Goal: Find specific fact: Find specific fact

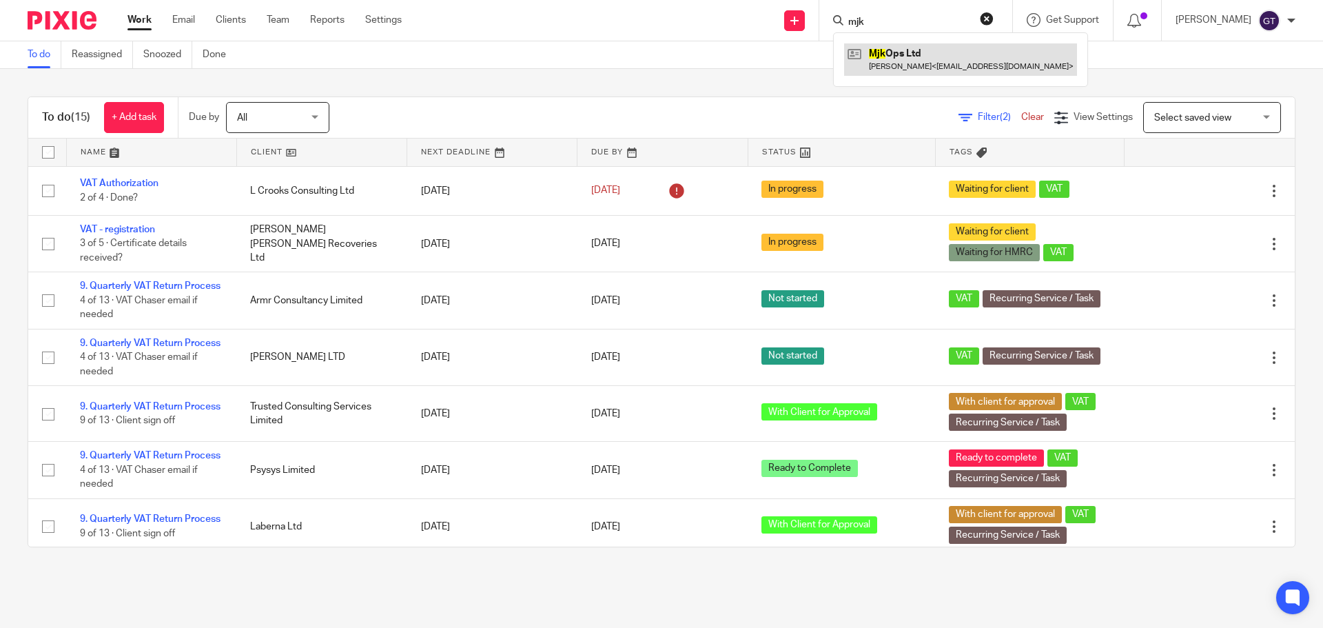
type input "mjk"
click at [915, 51] on link at bounding box center [960, 59] width 233 height 32
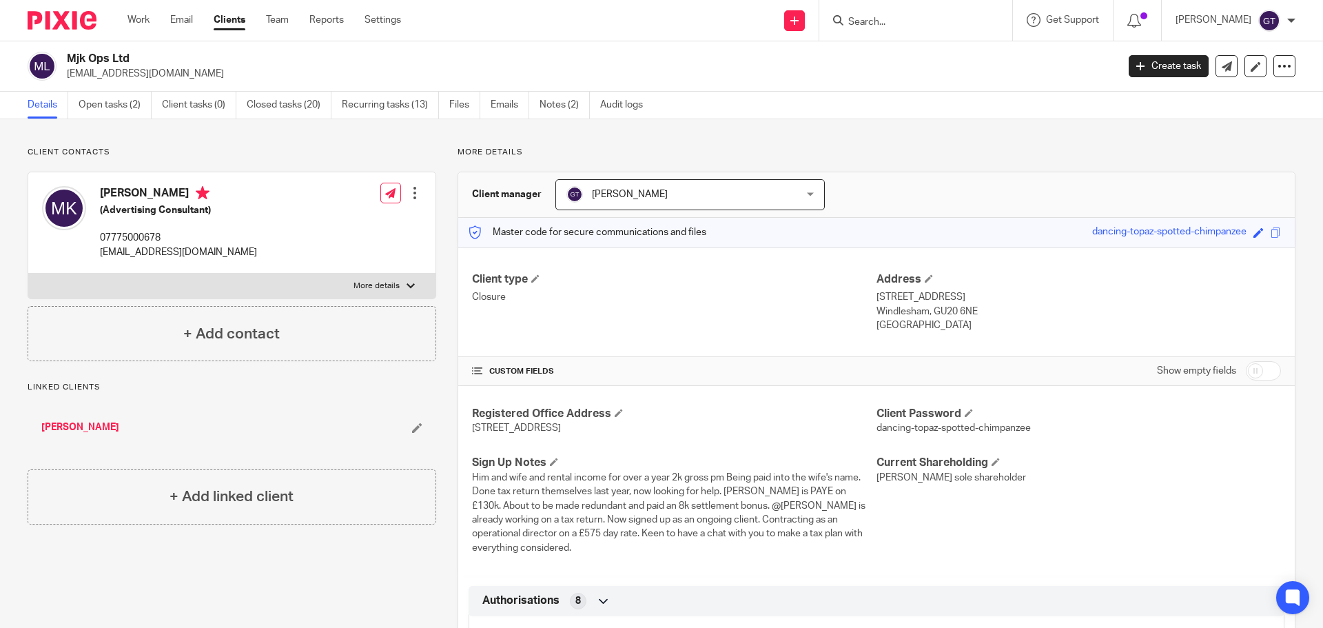
click at [890, 17] on input "Search" at bounding box center [909, 23] width 124 height 12
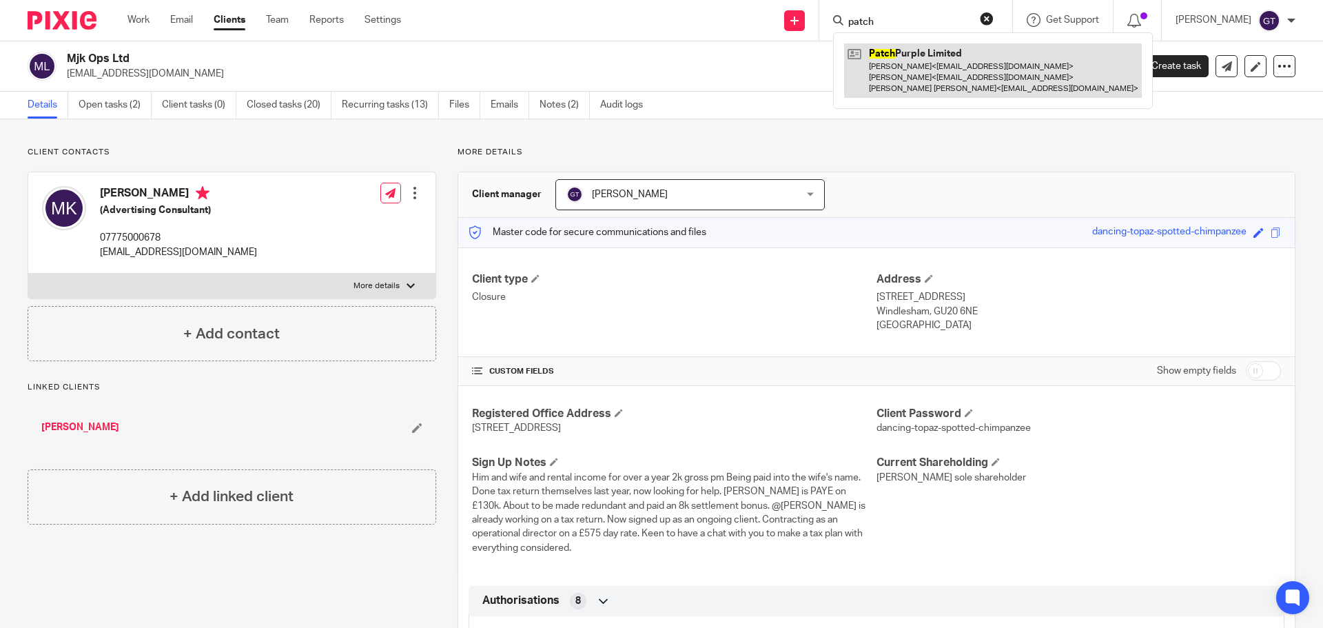
type input "patch"
click at [916, 69] on link at bounding box center [993, 70] width 298 height 54
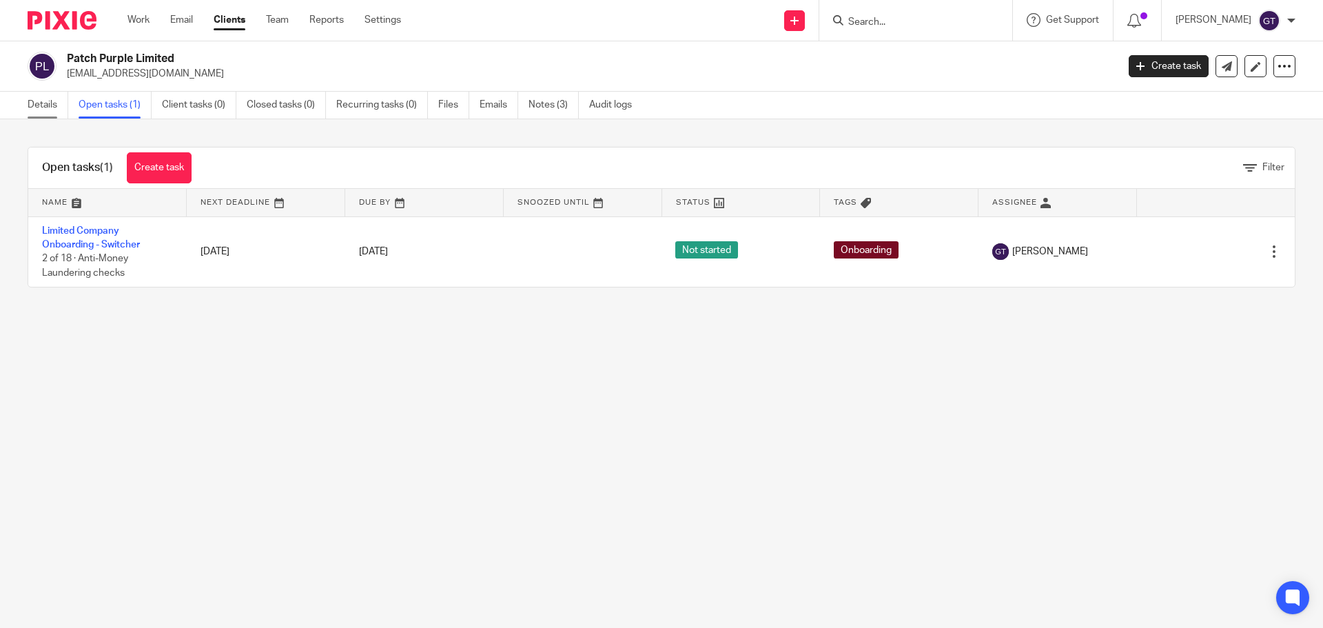
click at [51, 101] on link "Details" at bounding box center [48, 105] width 41 height 27
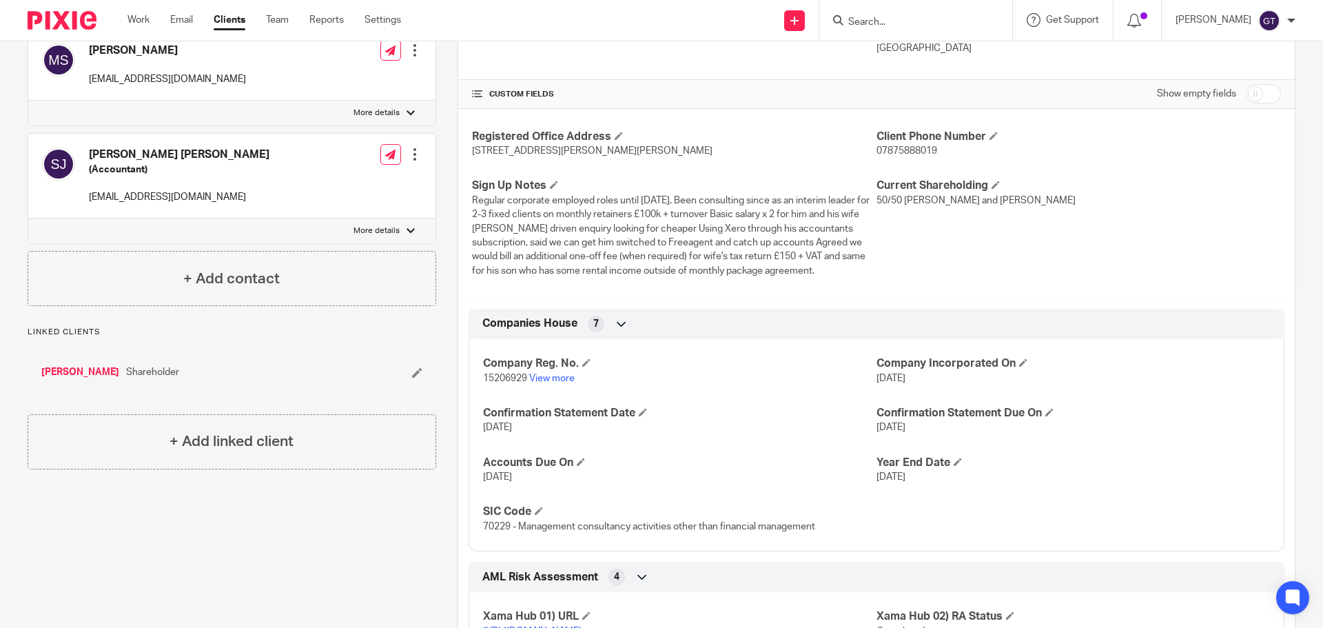
scroll to position [91, 0]
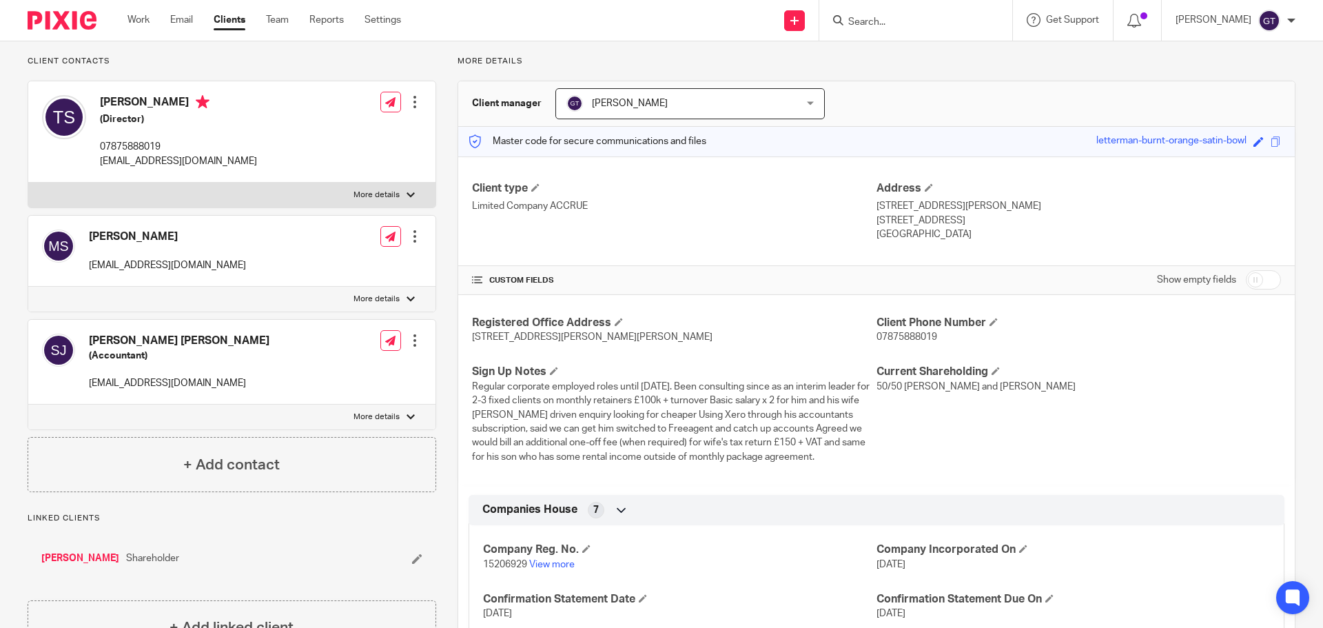
click at [1250, 283] on input "checkbox" at bounding box center [1263, 279] width 35 height 19
checkbox input "true"
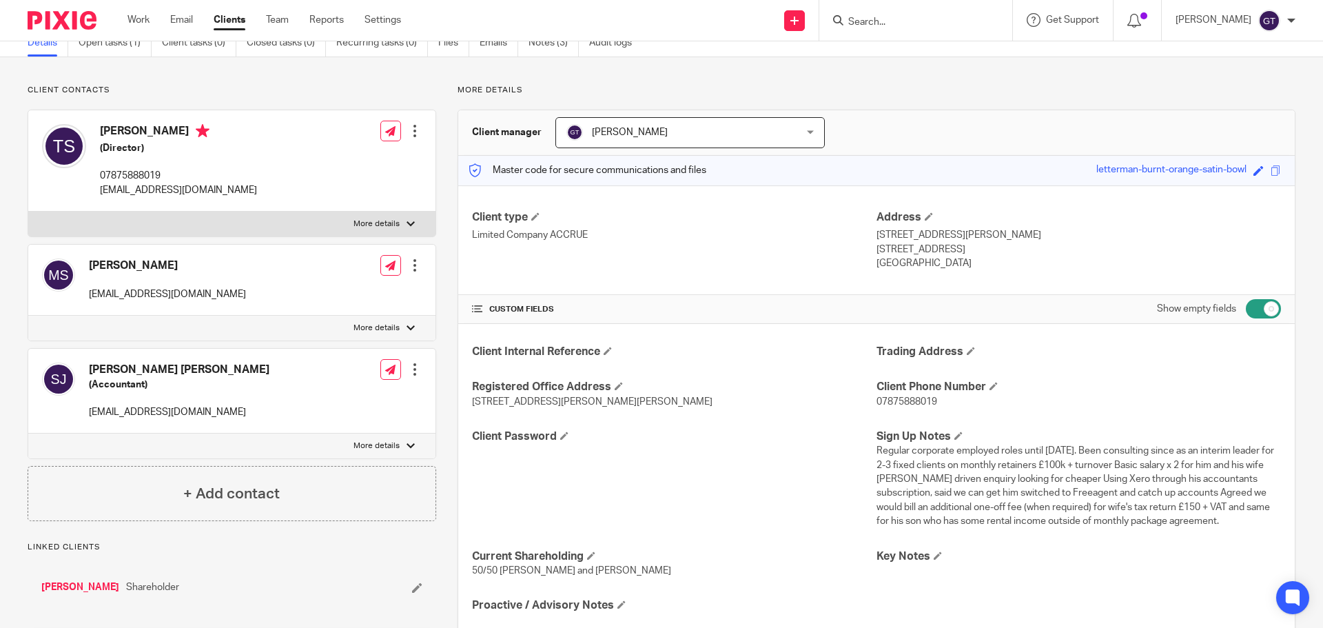
scroll to position [0, 0]
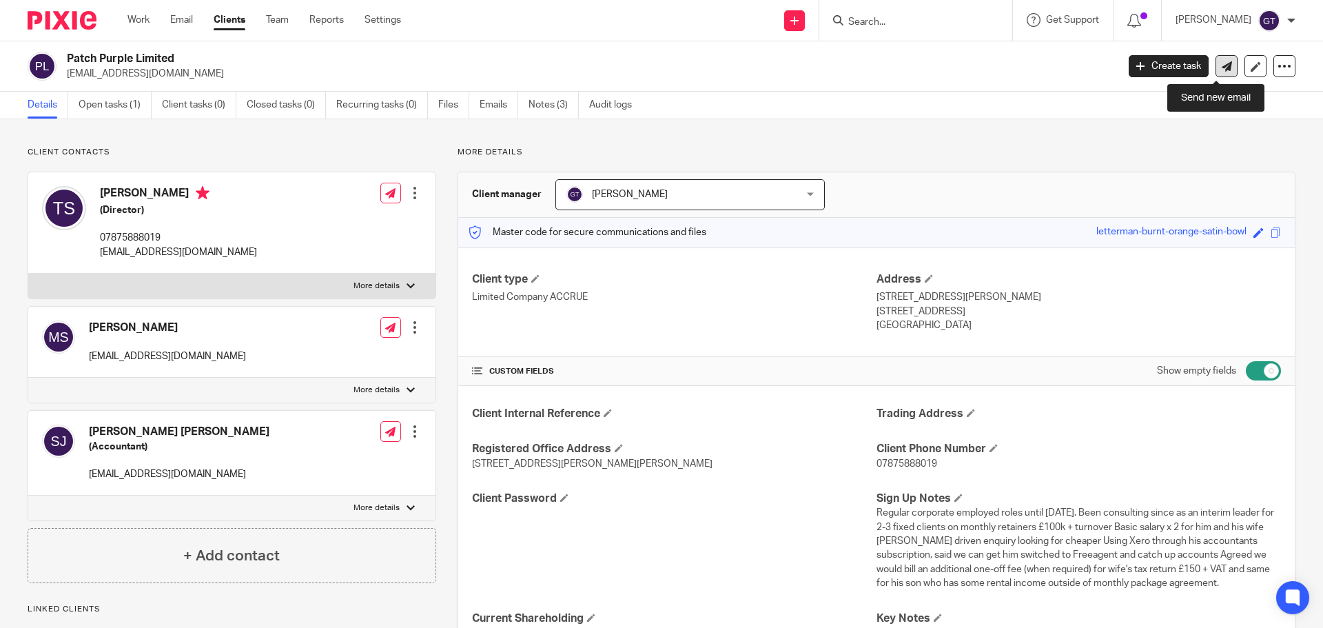
click at [1222, 64] on icon at bounding box center [1227, 66] width 10 height 10
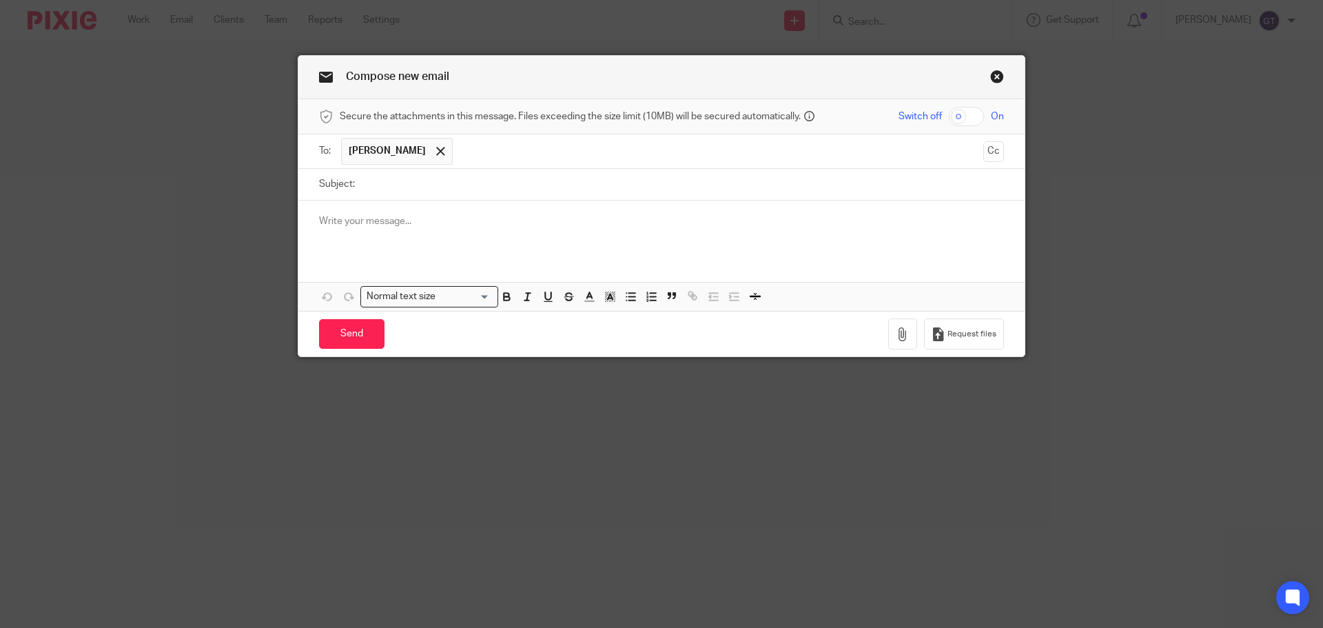
click at [495, 186] on input "Subject:" at bounding box center [683, 184] width 642 height 31
type input "Handover from previous accountants"
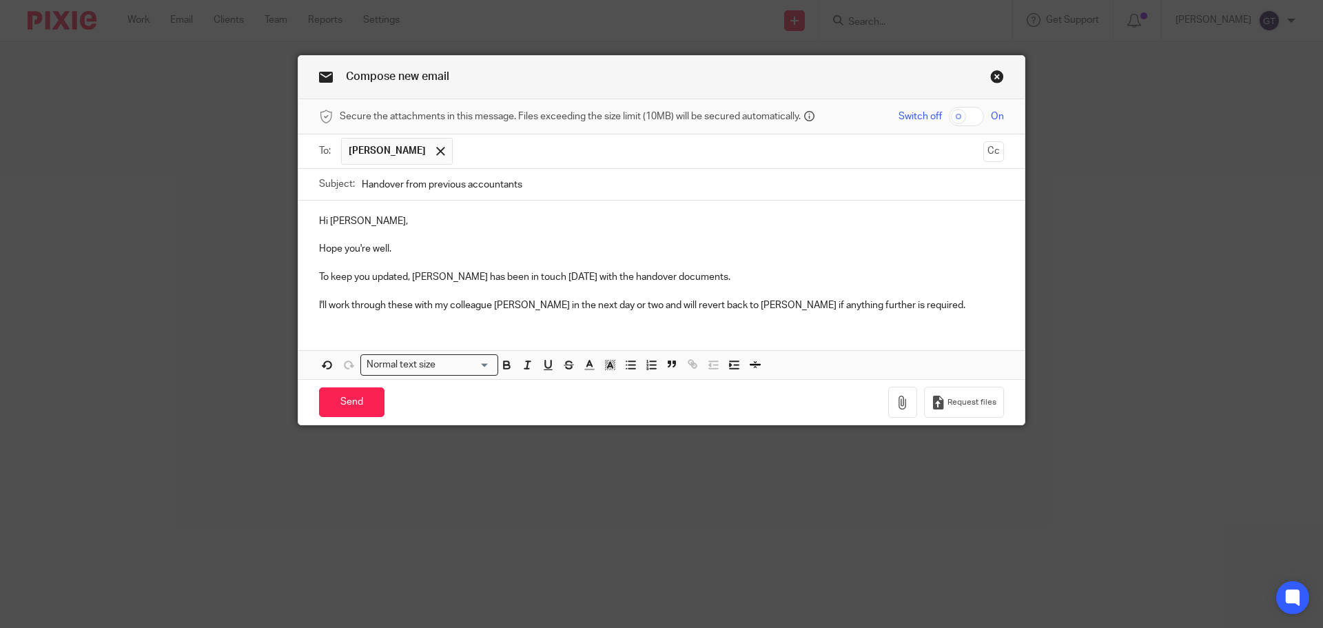
click at [429, 274] on p "To keep you updated, Ryan has been in touch today with the handover documents." at bounding box center [661, 277] width 685 height 14
click at [405, 280] on p "To keep you updated, Ryan from Libra has been in touch today with the handover …" at bounding box center [661, 277] width 685 height 14
click at [866, 305] on p "I'll work through these with my colleague Coral in the next day or two and will…" at bounding box center [661, 305] width 685 height 14
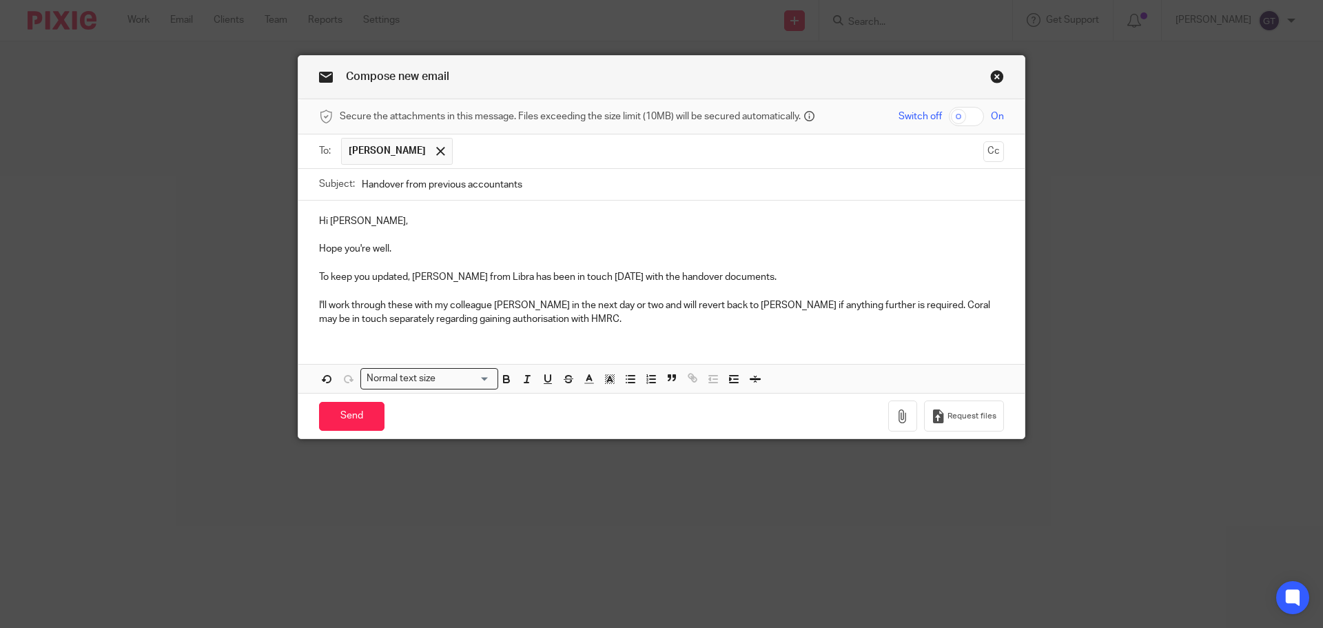
click at [860, 303] on p "I'll work through these with my colleague Coral in the next day or two and will…" at bounding box center [661, 312] width 685 height 28
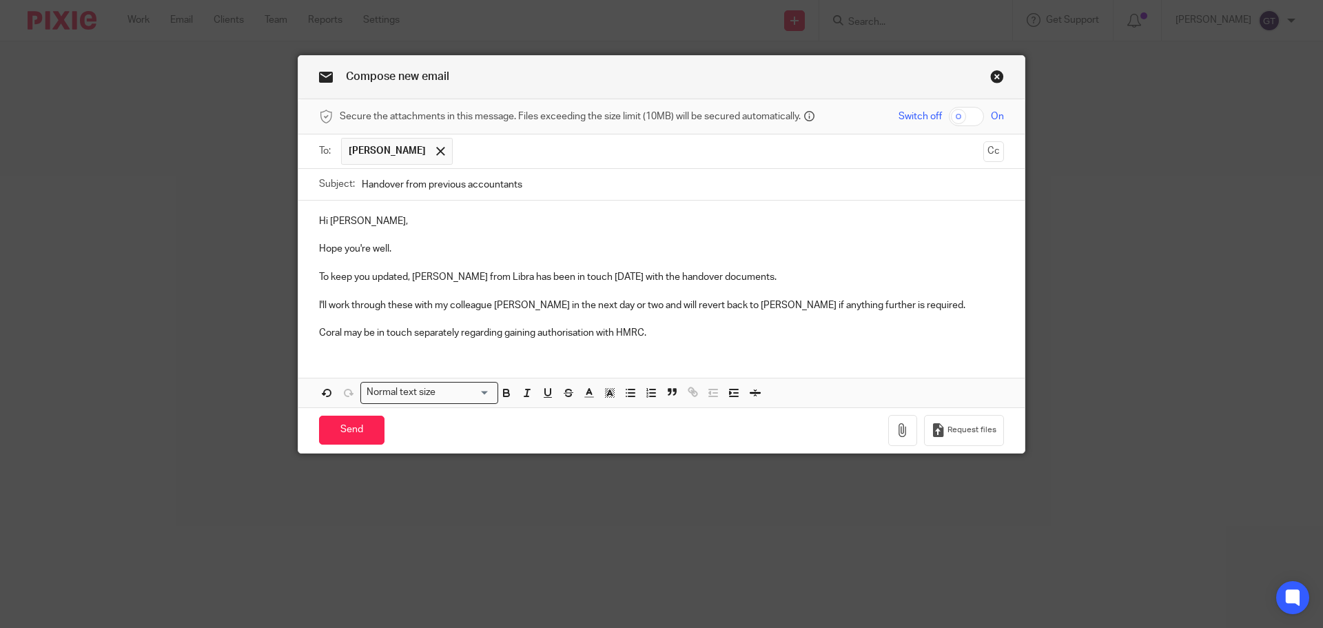
click at [660, 338] on p "Coral may be in touch separately regarding gaining authorisation with HMRC." at bounding box center [661, 333] width 685 height 14
click at [351, 431] on input "Send" at bounding box center [351, 431] width 65 height 30
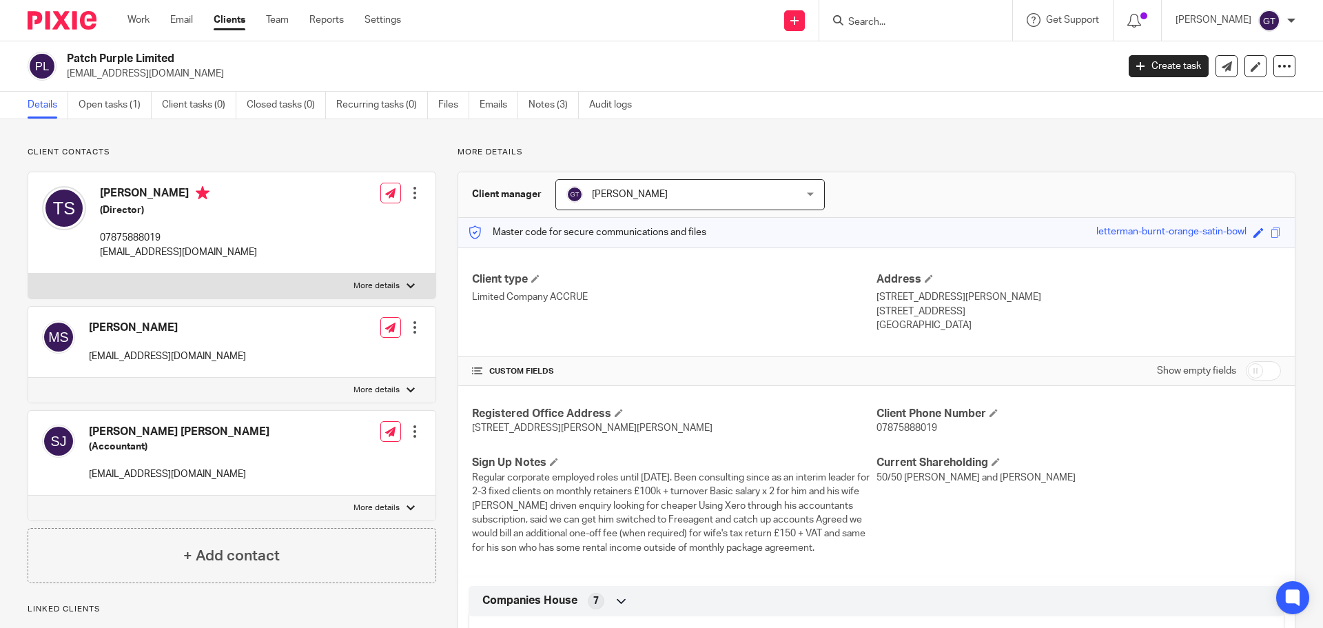
click at [902, 24] on input "Search" at bounding box center [909, 23] width 124 height 12
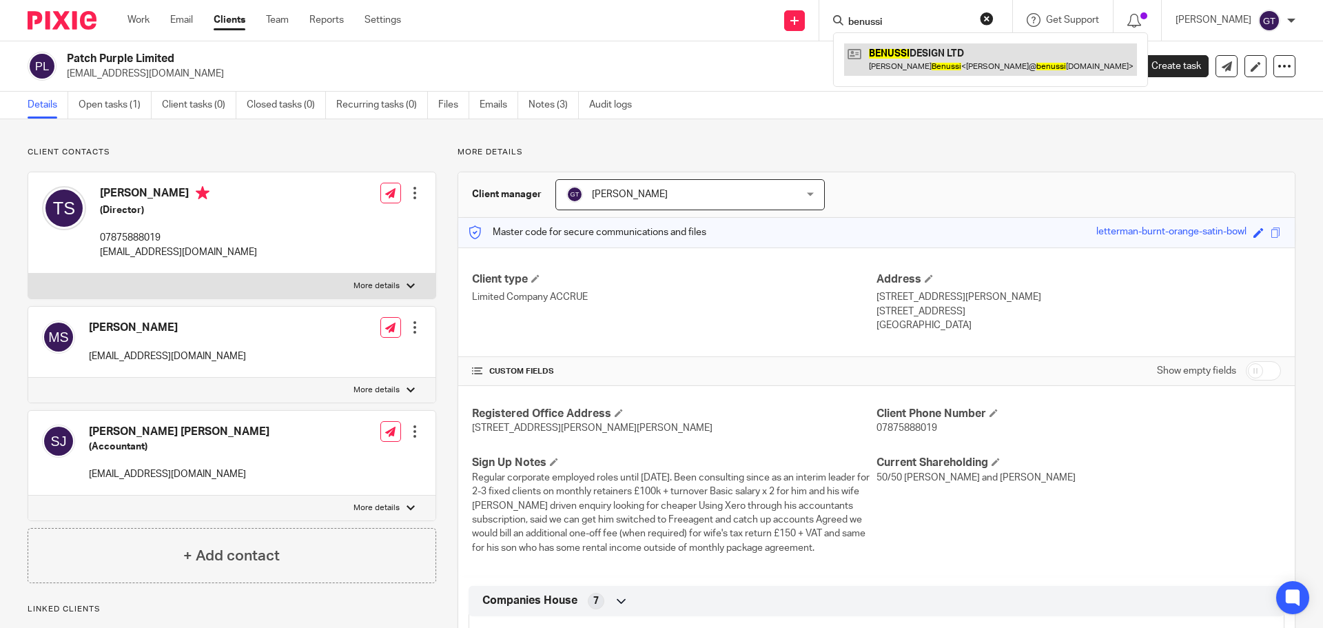
type input "benussi"
click at [926, 55] on link at bounding box center [990, 59] width 293 height 32
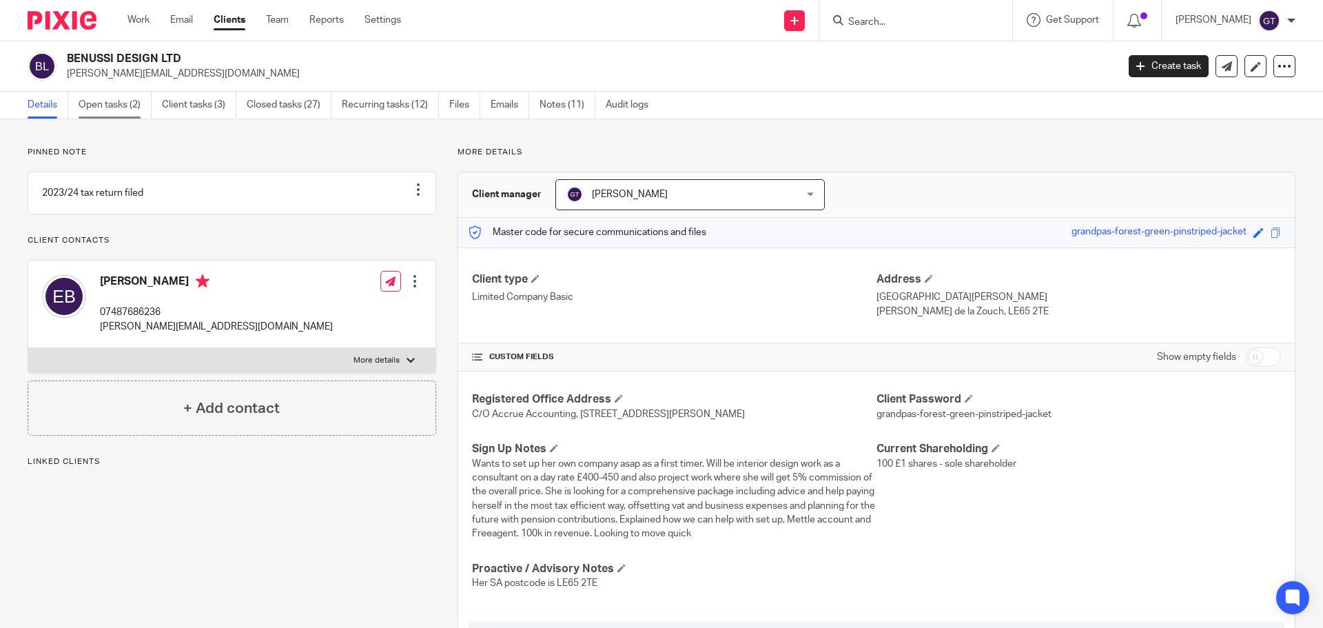
click at [114, 98] on link "Open tasks (2)" at bounding box center [115, 105] width 73 height 27
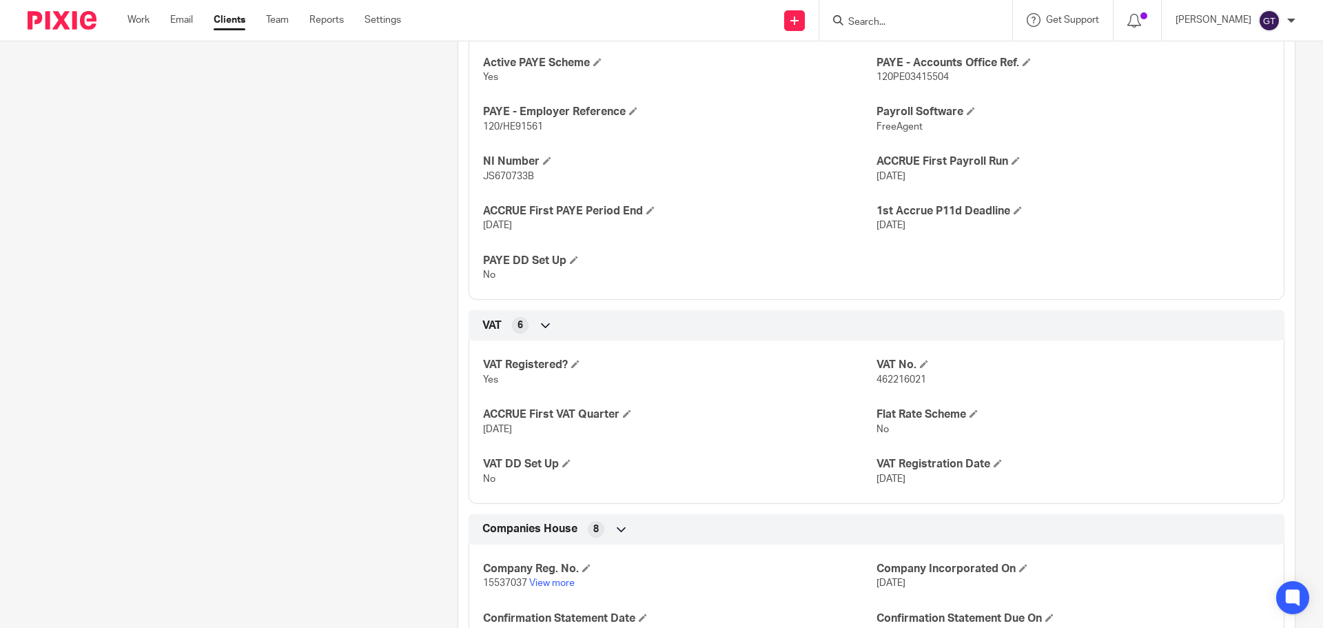
scroll to position [965, 0]
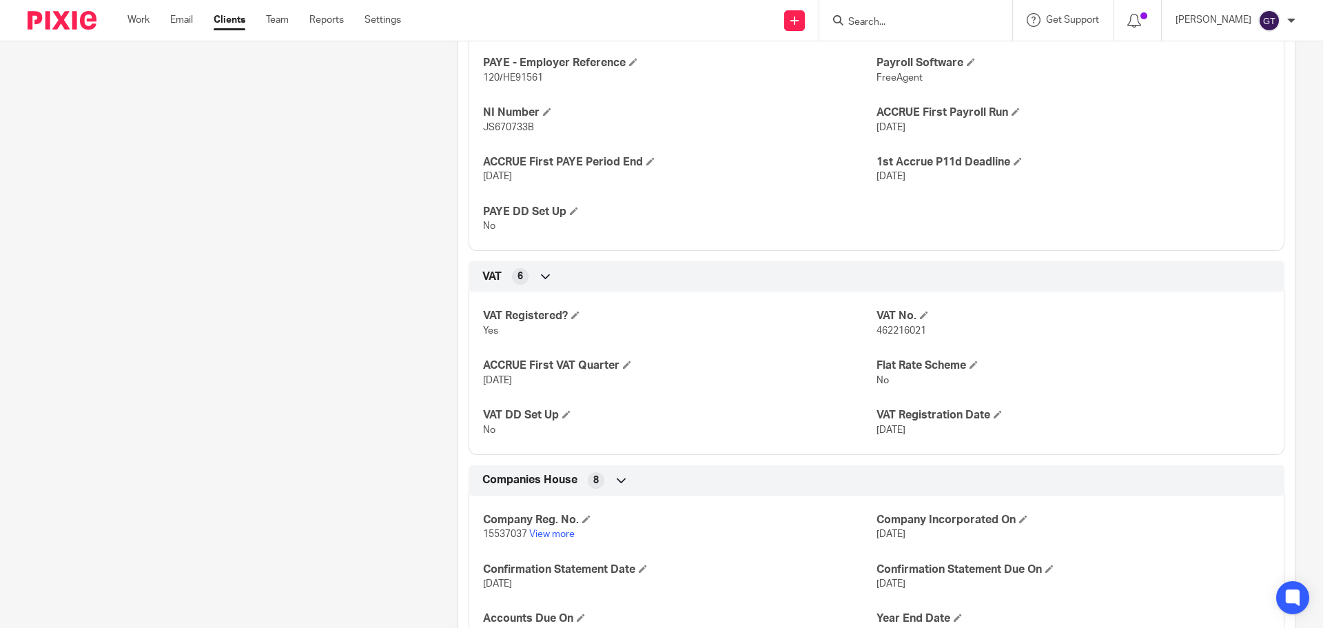
click at [901, 336] on span "462216021" at bounding box center [902, 331] width 50 height 10
copy span "462216021"
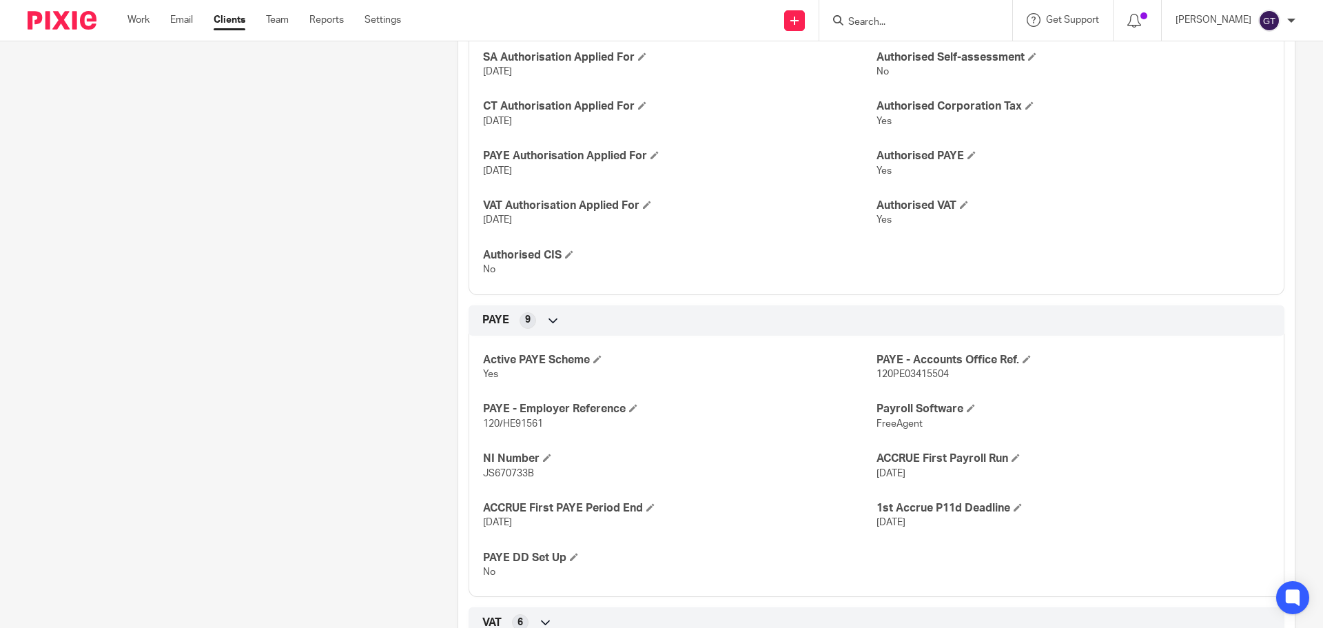
scroll to position [551, 0]
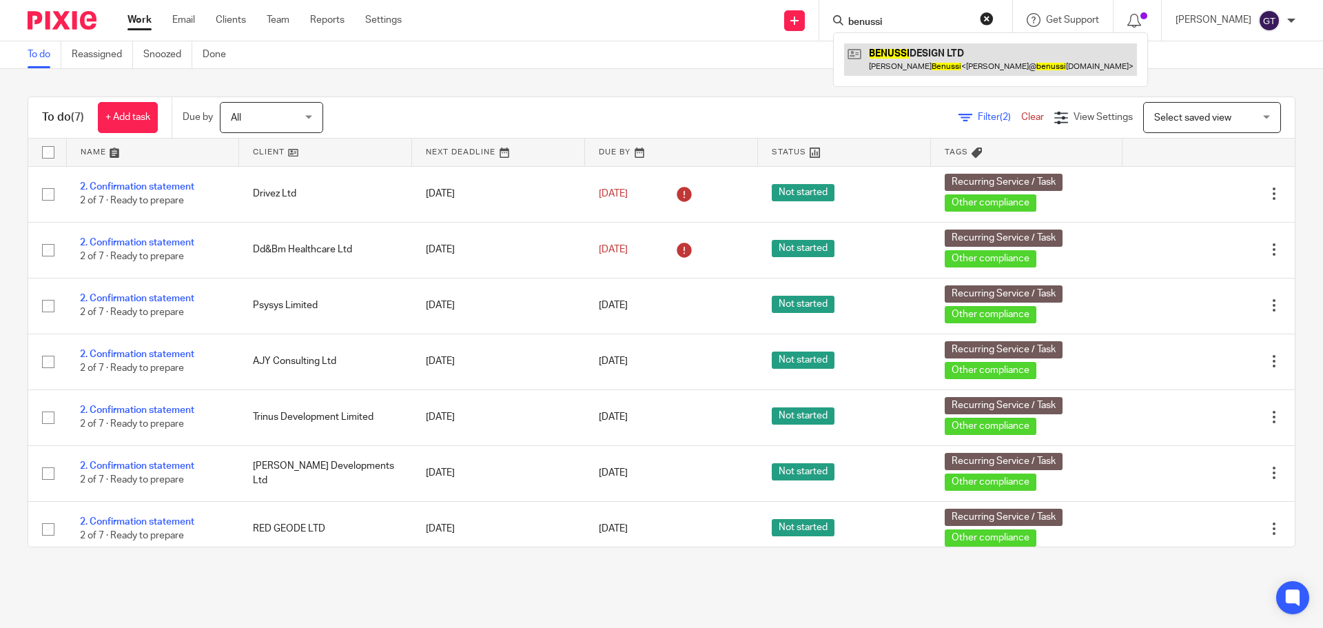
type input "benussi"
click at [912, 59] on link at bounding box center [990, 59] width 293 height 32
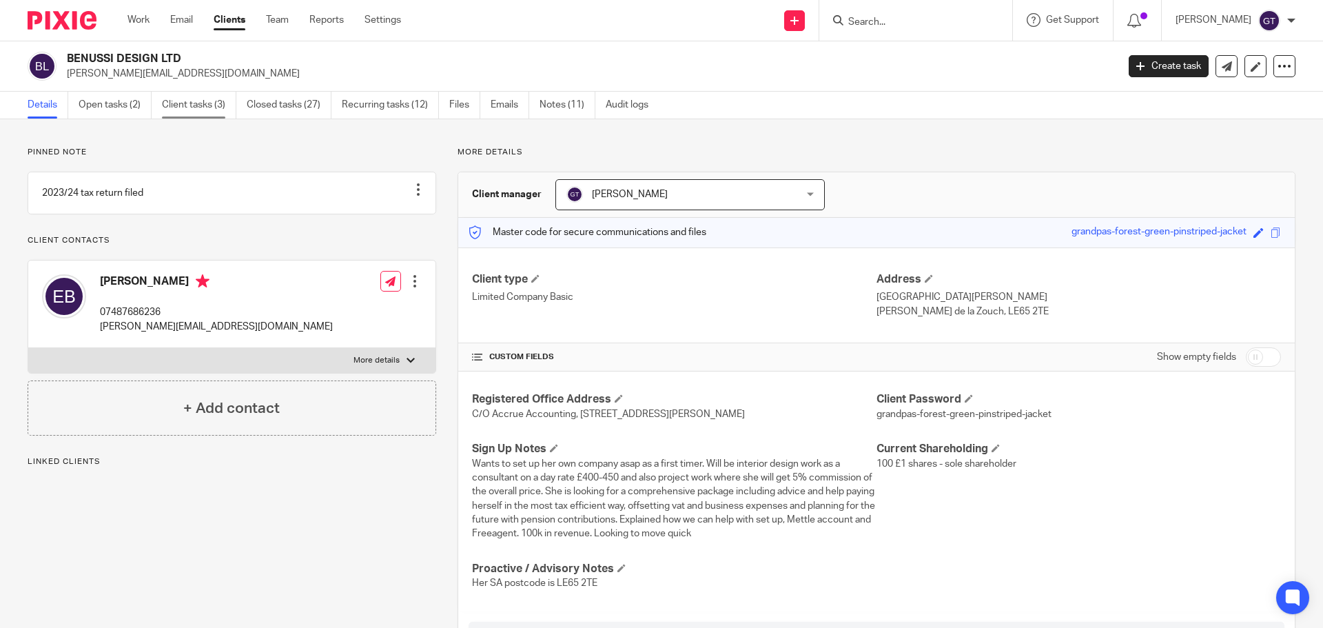
click at [190, 105] on link "Client tasks (3)" at bounding box center [199, 105] width 74 height 27
click at [274, 101] on link "Closed tasks (27)" at bounding box center [289, 105] width 85 height 27
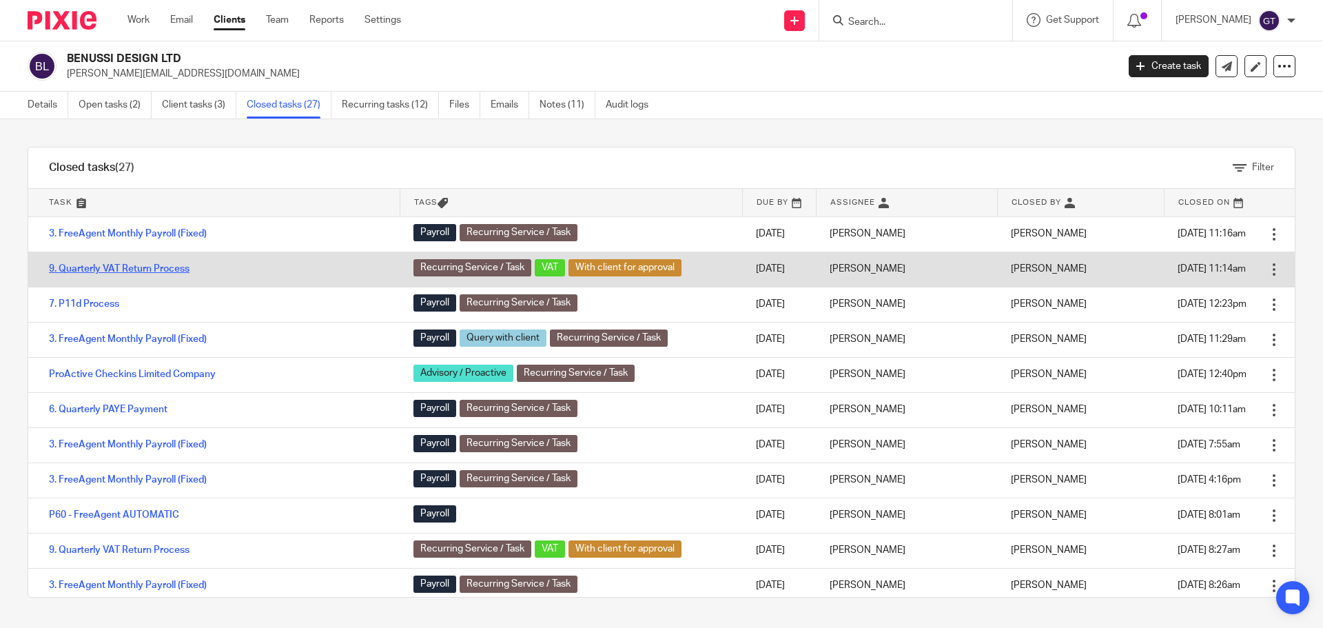
click at [113, 267] on link "9. Quarterly VAT Return Process" at bounding box center [119, 269] width 141 height 10
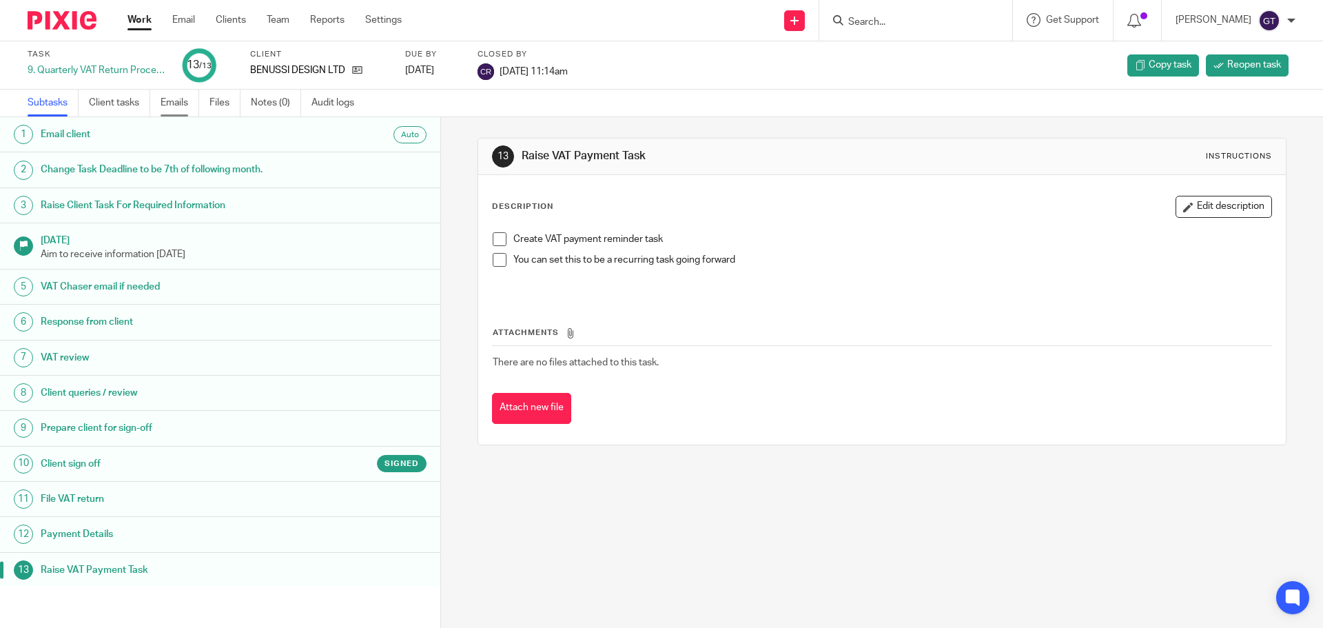
click at [181, 105] on link "Emails" at bounding box center [180, 103] width 39 height 27
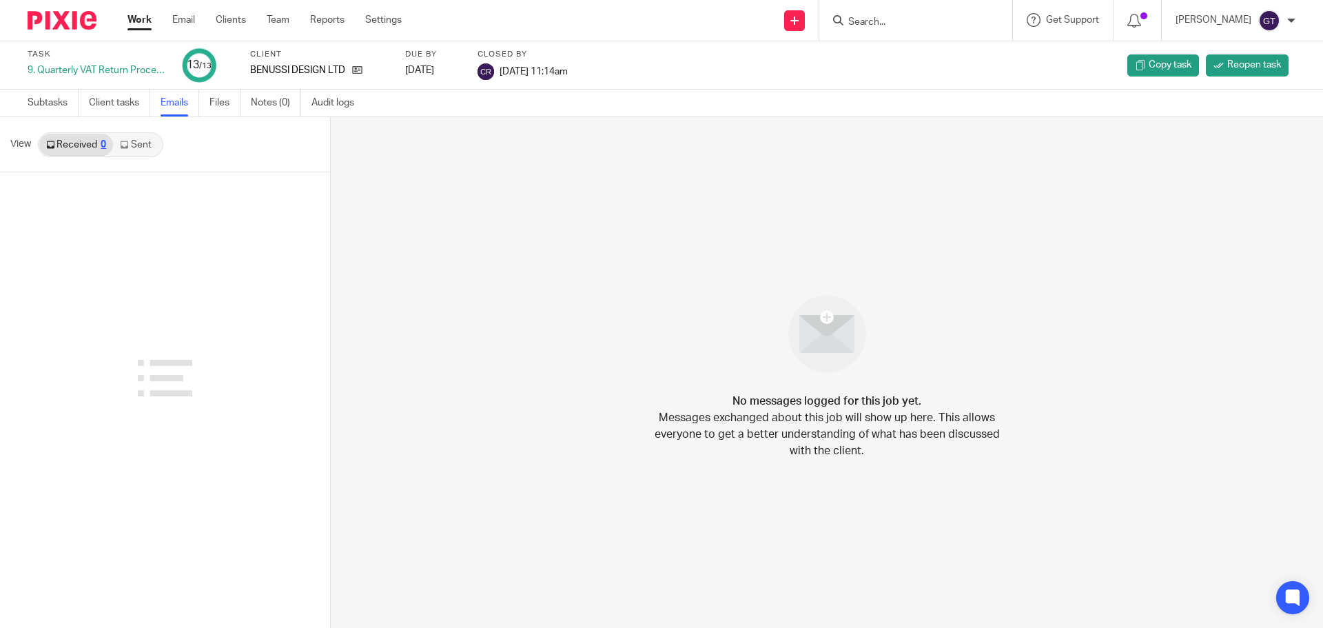
click at [128, 143] on icon at bounding box center [124, 145] width 8 height 8
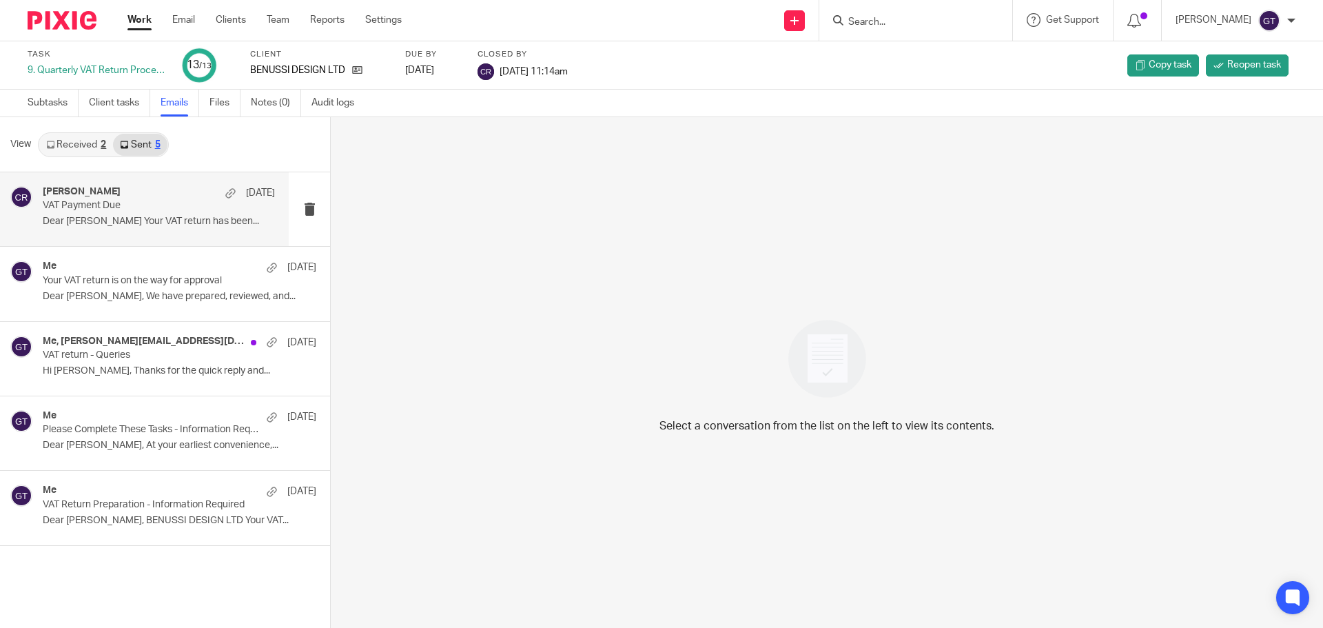
click at [110, 209] on p "VAT Payment Due" at bounding box center [136, 206] width 186 height 12
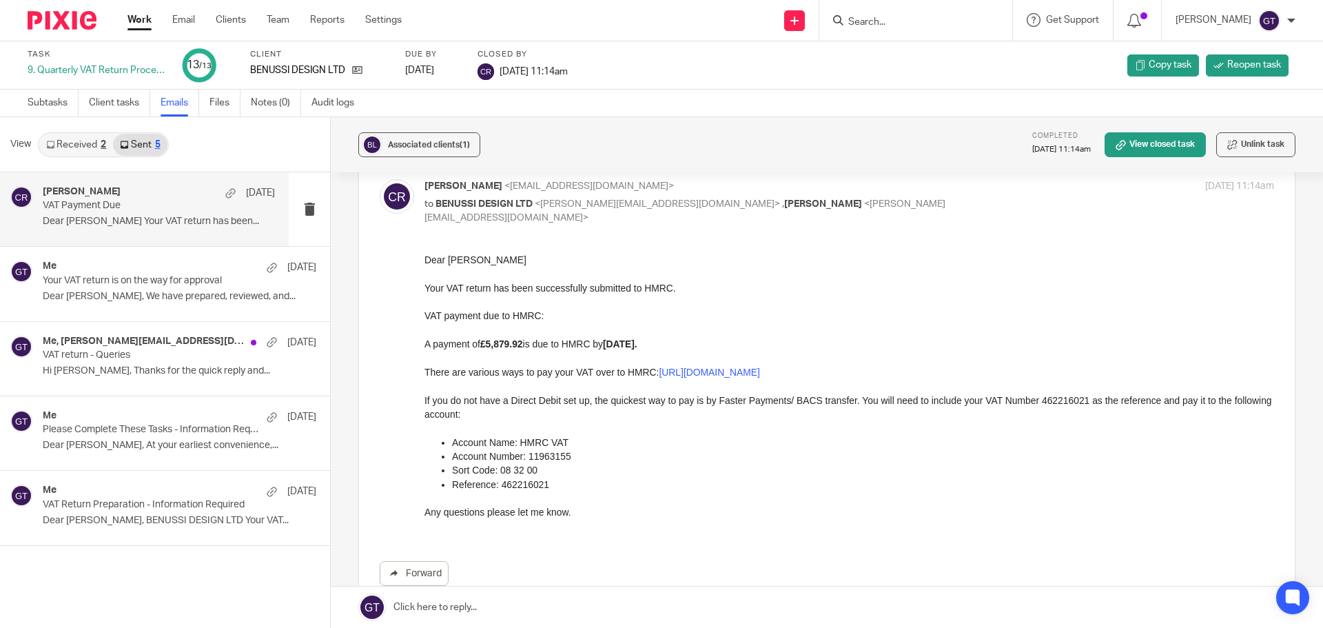
scroll to position [69, 0]
drag, startPoint x: 451, startPoint y: 442, endPoint x: 553, endPoint y: 480, distance: 108.2
click at [553, 480] on ul "Account Name: HMRC VAT Account Number: 11963155 Sort Code: 08 32 00 Reference: …" at bounding box center [850, 461] width 850 height 56
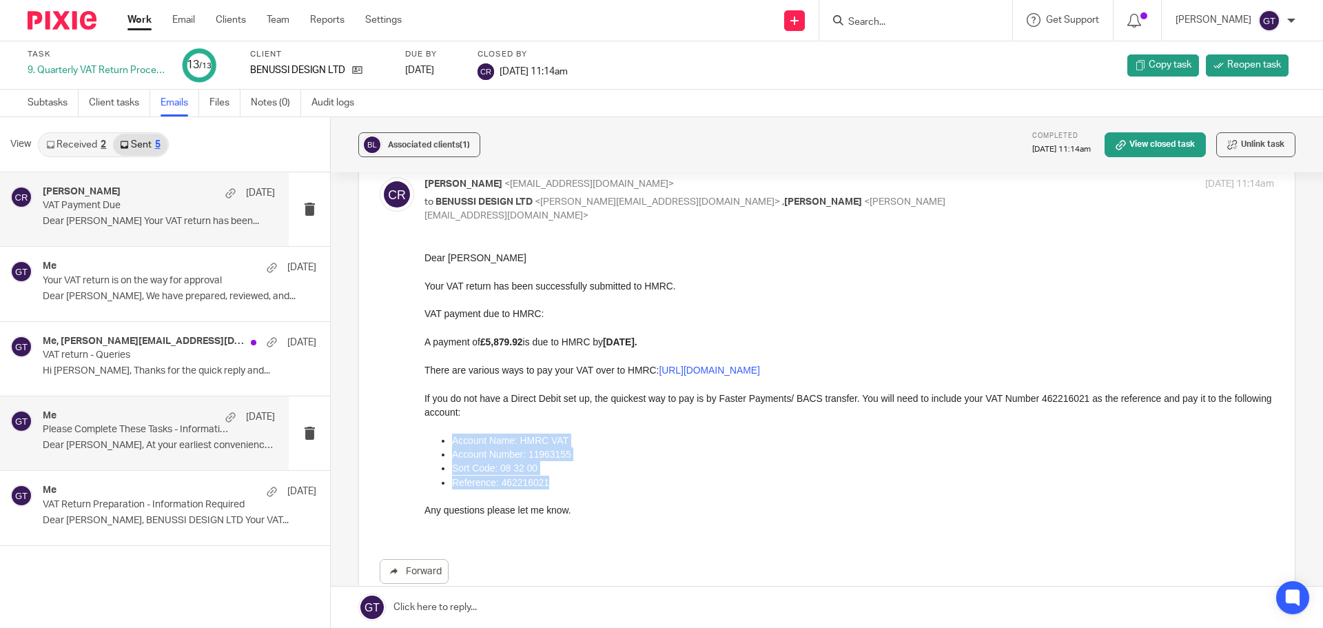
copy ul "Account Name: HMRC VAT Account Number: 11963155 Sort Code: 08 32 00 Reference: …"
